Goal: Task Accomplishment & Management: Manage account settings

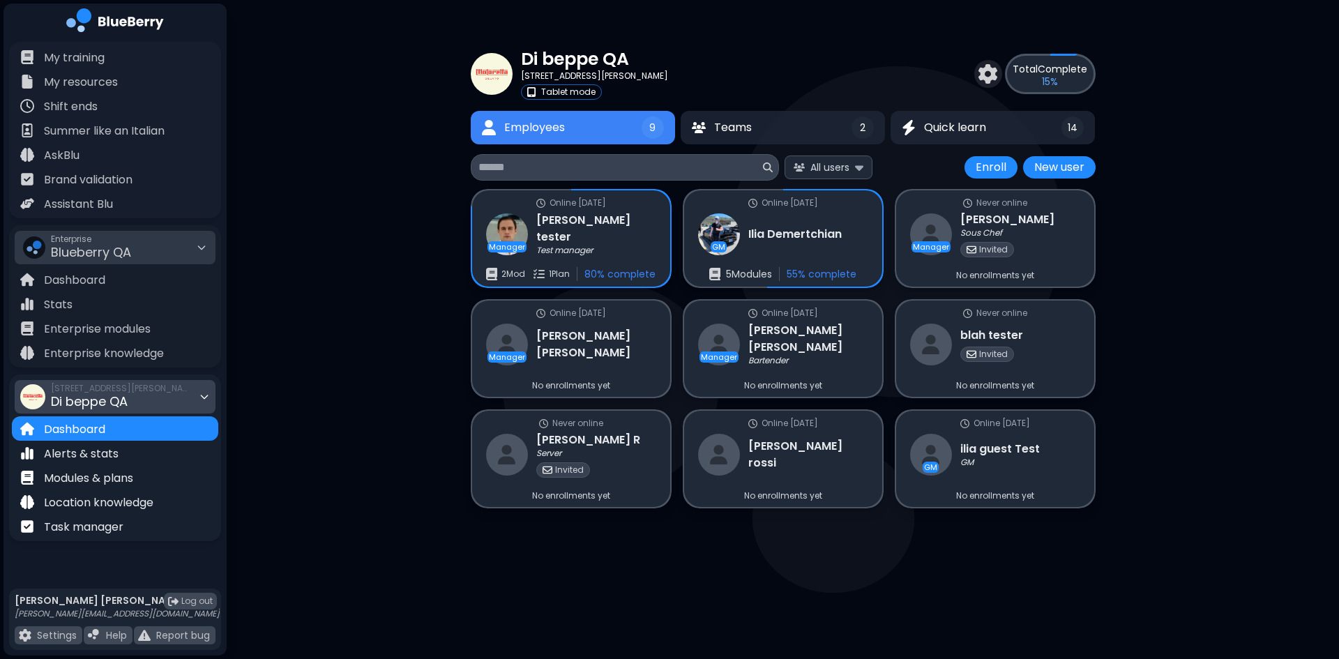
click at [192, 396] on div "[STREET_ADDRESS][PERSON_NAME] QA" at bounding box center [115, 396] width 201 height 33
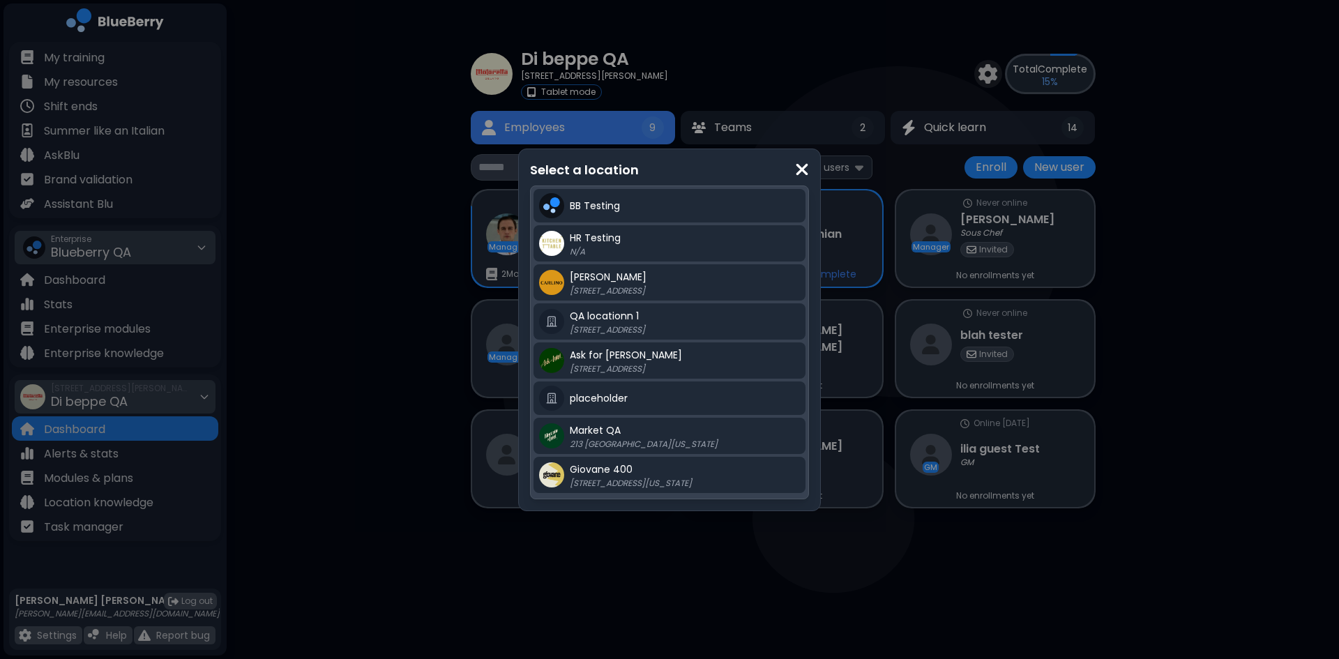
drag, startPoint x: 429, startPoint y: 407, endPoint x: 419, endPoint y: 407, distance: 9.8
click at [428, 407] on div "Select a location BB Testing HR Testing N/A [PERSON_NAME] QA [STREET_ADDRESS][G…" at bounding box center [669, 329] width 1339 height 659
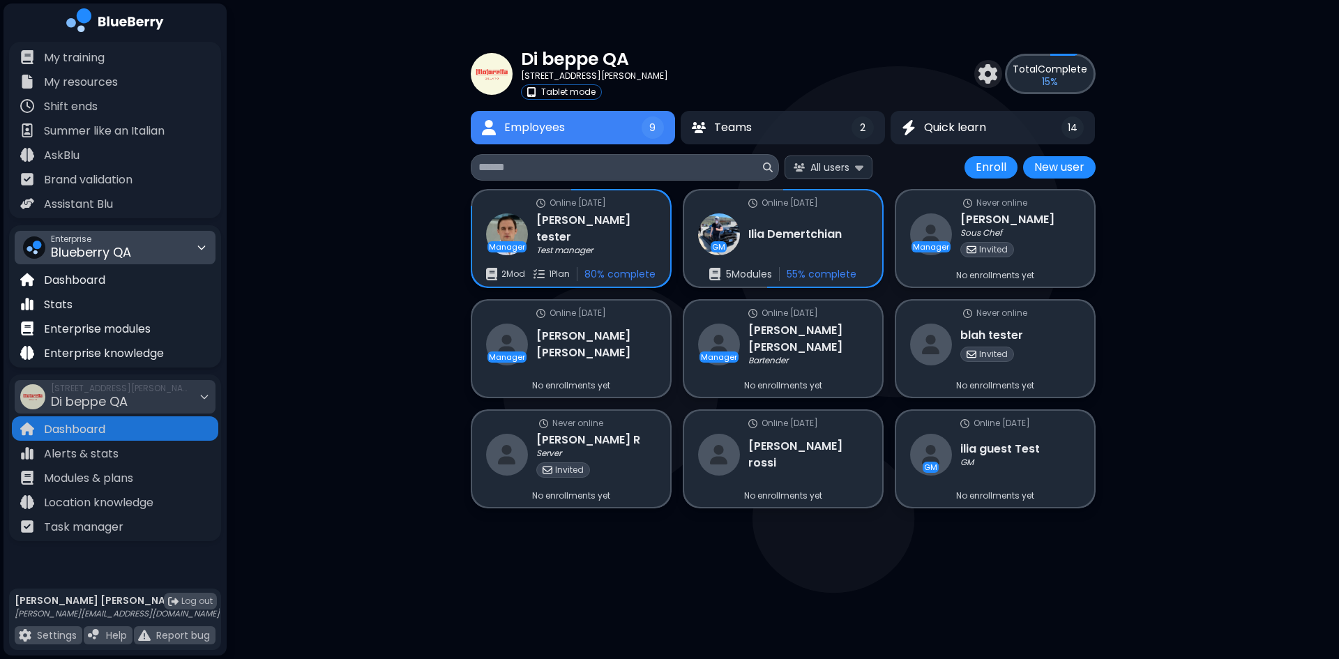
click at [89, 241] on span "Enterprise" at bounding box center [91, 239] width 80 height 11
click at [102, 303] on span "Kitchen Table" at bounding box center [76, 300] width 67 height 13
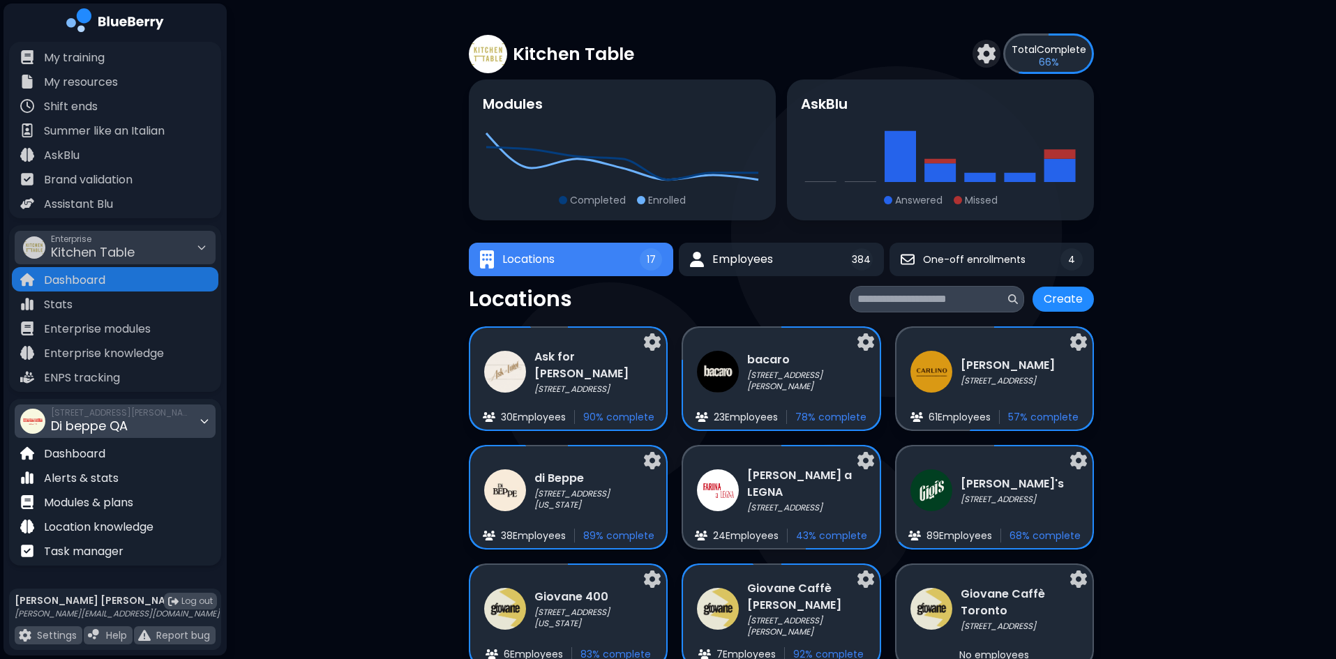
click at [163, 429] on div "[STREET_ADDRESS][PERSON_NAME] QA" at bounding box center [121, 421] width 140 height 31
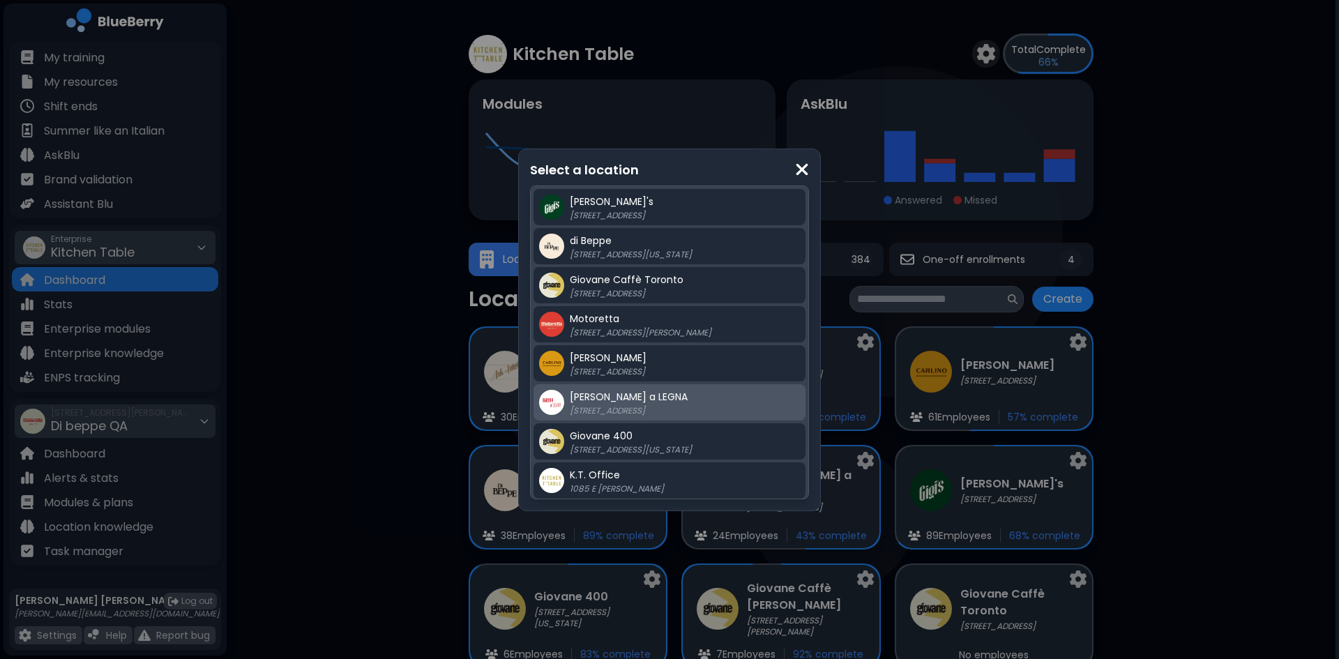
click at [609, 389] on div "[PERSON_NAME] a LEGNA [STREET_ADDRESS]" at bounding box center [685, 403] width 230 height 28
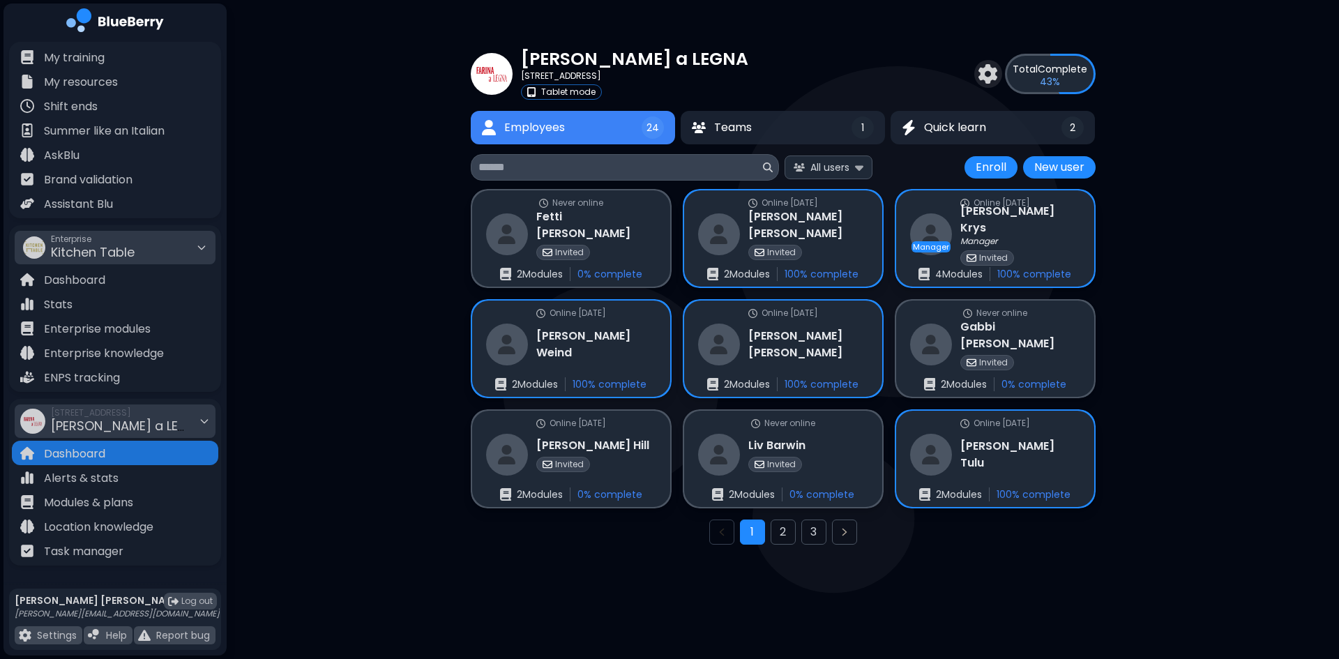
click at [695, 171] on input at bounding box center [620, 167] width 282 height 17
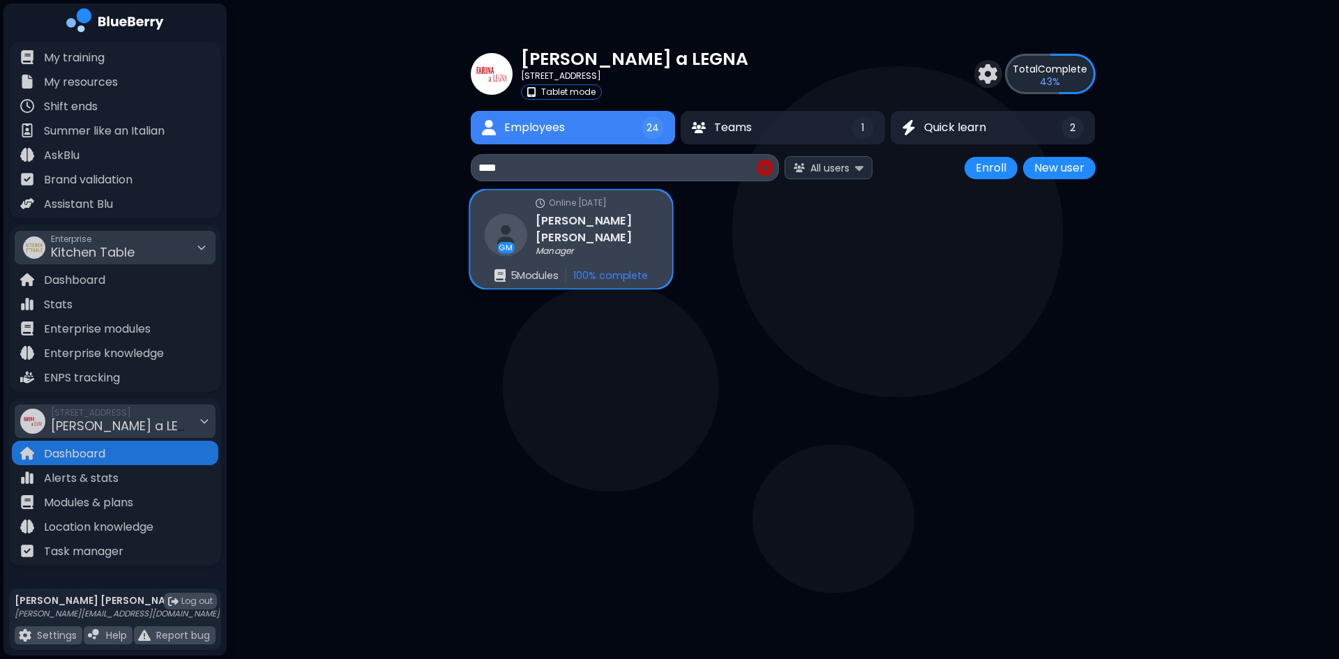
type input "****"
click at [626, 226] on div "Online [DATE] GM [PERSON_NAME] Manager 5 Module s 100 % complete" at bounding box center [571, 239] width 202 height 98
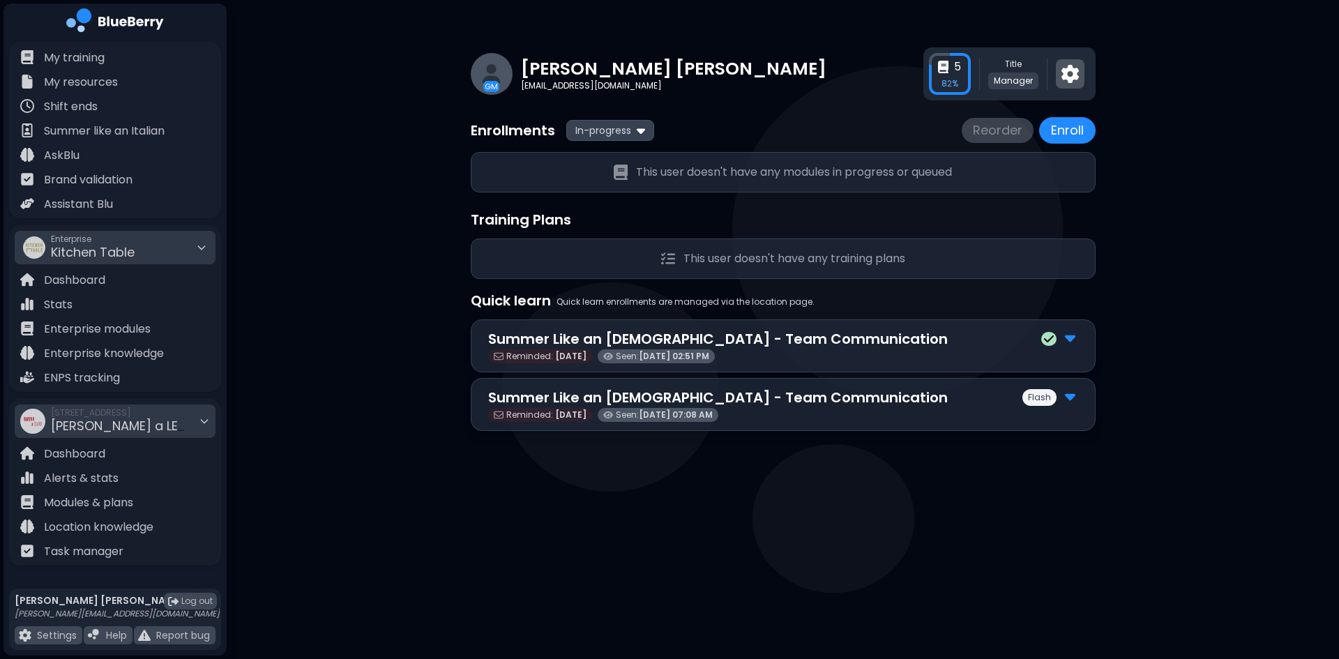
click at [1073, 73] on img at bounding box center [1070, 74] width 17 height 18
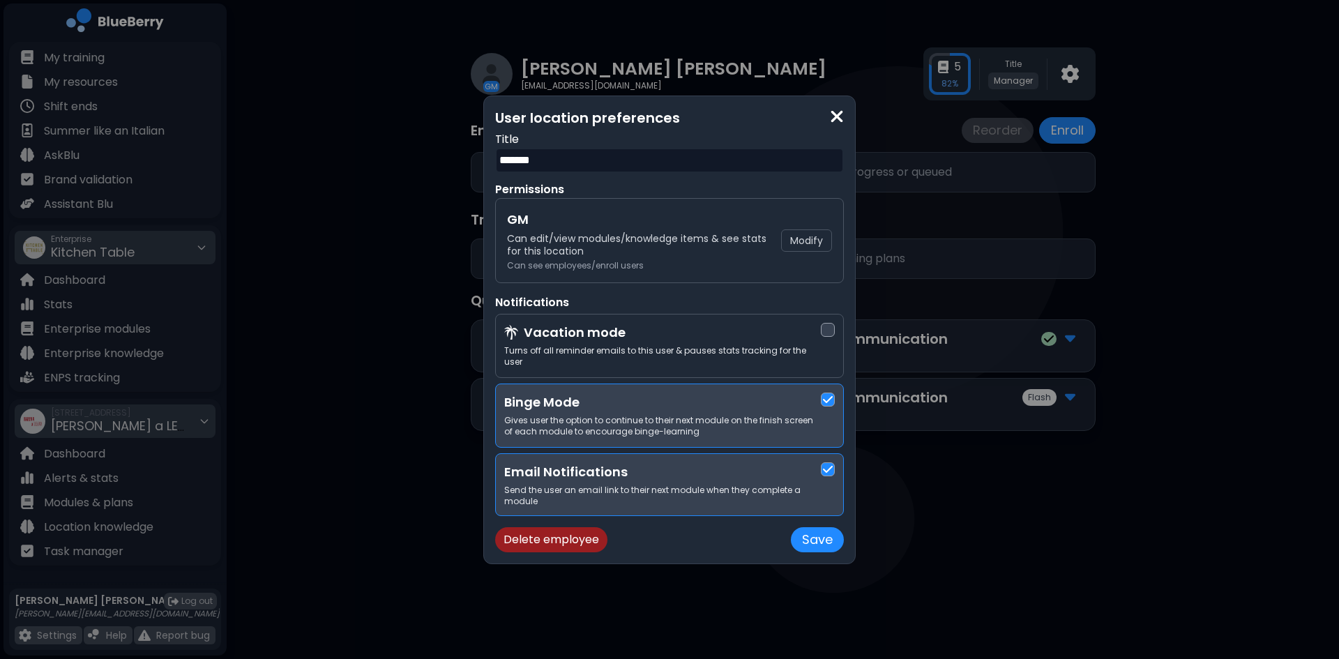
click at [588, 532] on button "Delete employee" at bounding box center [551, 539] width 112 height 25
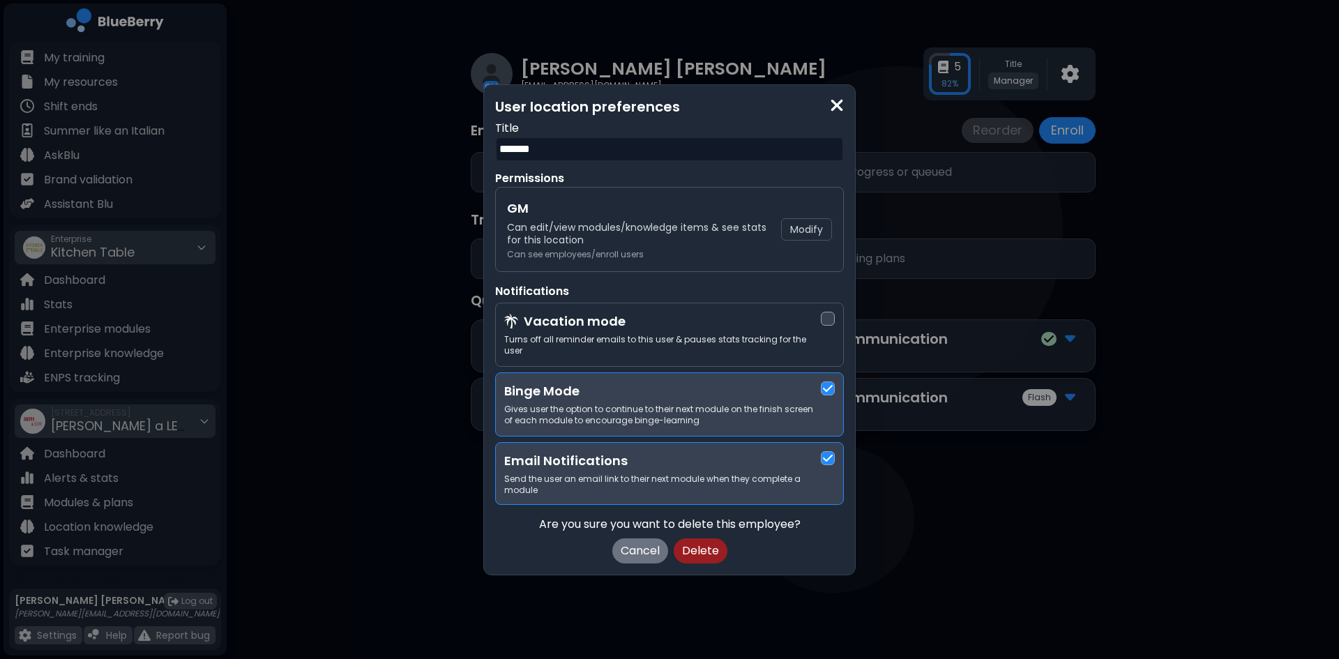
click at [702, 548] on button "Delete" at bounding box center [701, 551] width 54 height 25
